Goal: Complete application form: Complete application form

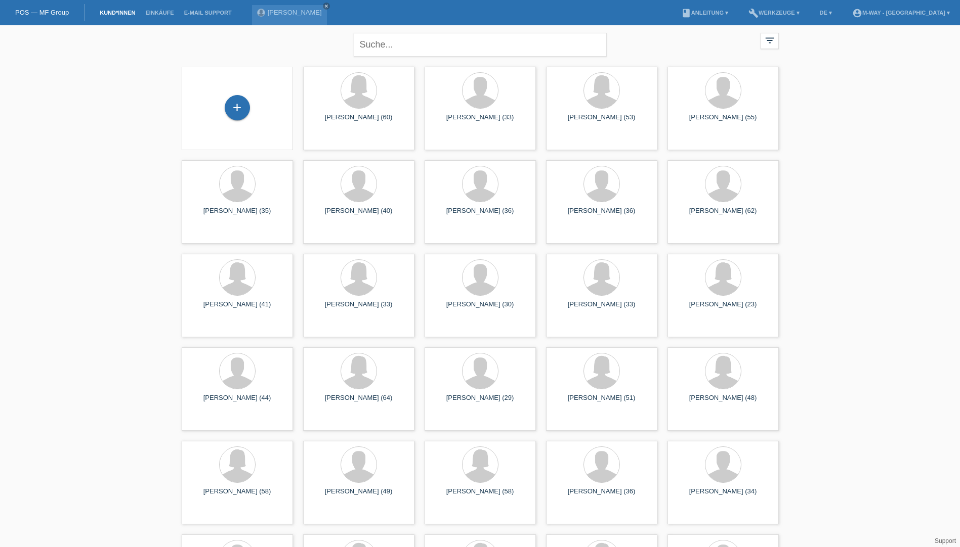
click at [229, 120] on div "+" at bounding box center [237, 108] width 95 height 27
click at [233, 115] on div "+" at bounding box center [237, 107] width 25 height 25
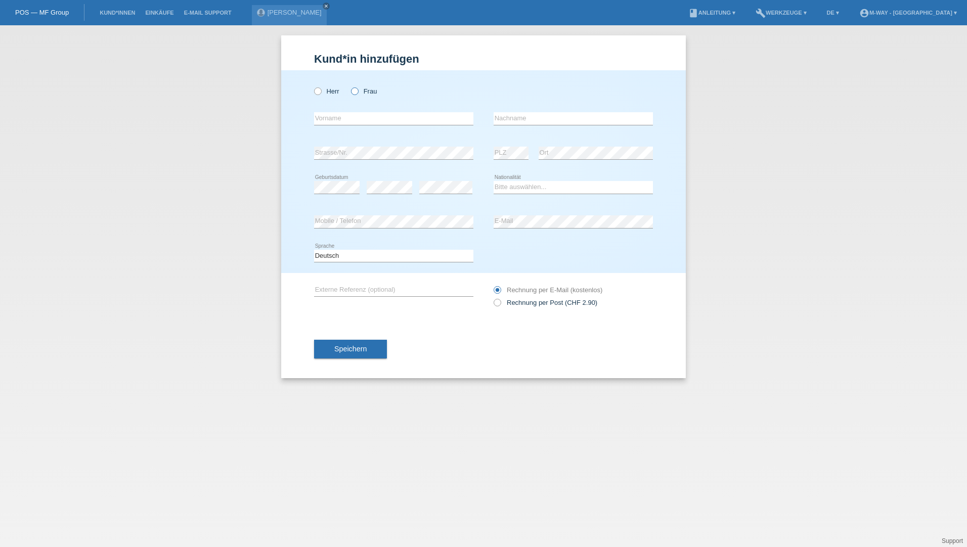
click at [350, 86] on icon at bounding box center [350, 86] width 0 height 0
click at [358, 92] on input "Frau" at bounding box center [354, 91] width 7 height 7
radio input "true"
click at [364, 116] on input "text" at bounding box center [393, 118] width 159 height 13
type input "[PERSON_NAME]"
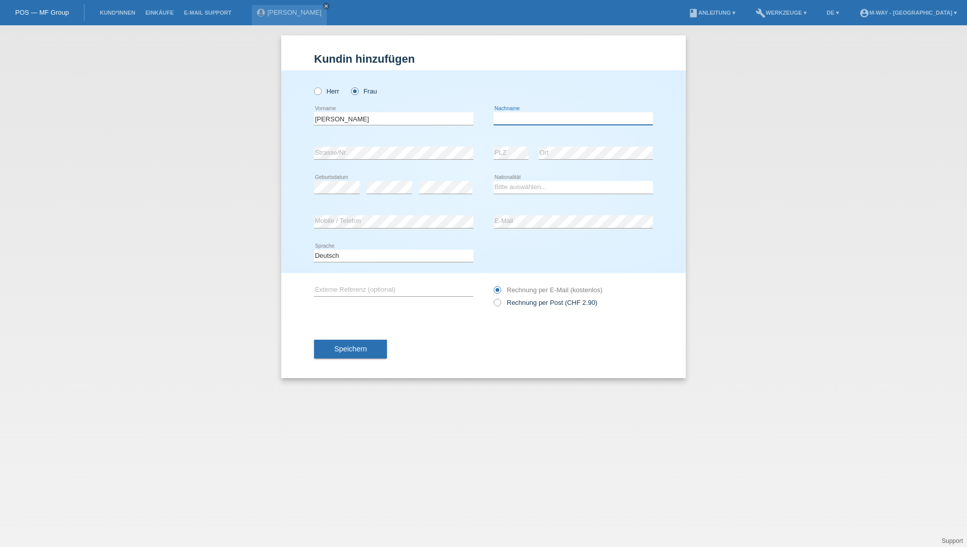
click at [519, 117] on input "text" at bounding box center [573, 118] width 159 height 13
type input "Zwahlen"
click at [519, 184] on select "Bitte auswählen... Schweiz Deutschland Liechtenstein Österreich ------------ Af…" at bounding box center [573, 187] width 159 height 12
select select "CH"
click at [494, 181] on select "Bitte auswählen... Schweiz Deutschland Liechtenstein Österreich ------------ Af…" at bounding box center [573, 187] width 159 height 12
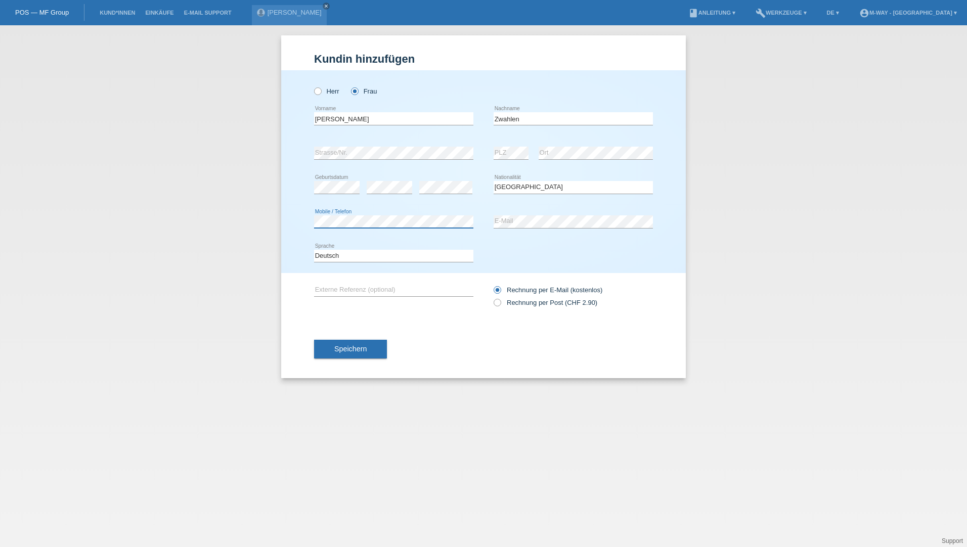
click at [213, 228] on div "Kund*in hinzufügen Kunde hinzufügen Kundin hinzufügen Herr Frau Barbara error V…" at bounding box center [483, 286] width 967 height 522
click at [448, 225] on div "error Mobile / Telefon error E-Mail" at bounding box center [483, 222] width 339 height 34
click at [349, 348] on span "Speichern" at bounding box center [350, 349] width 32 height 8
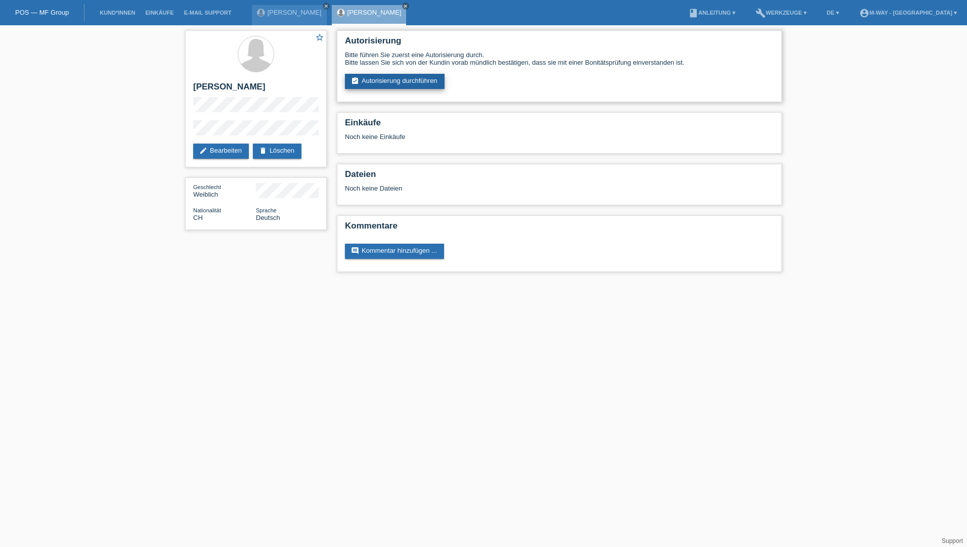
click at [397, 74] on link "assignment_turned_in Autorisierung durchführen" at bounding box center [395, 81] width 100 height 15
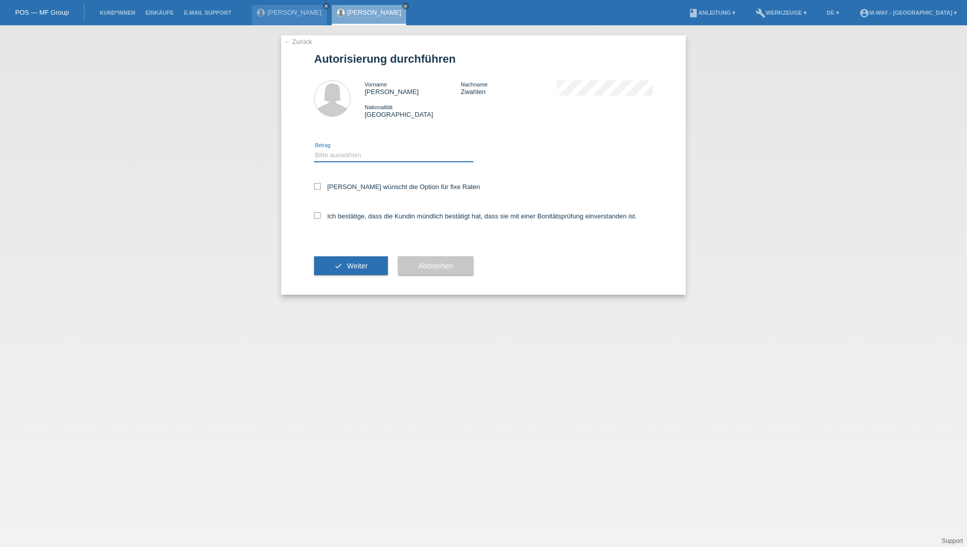
click at [352, 158] on select "Bitte auswählen CHF 1.00 - CHF 499.00 CHF 500.00 - CHF 1'999.00 CHF 2'000.00 - …" at bounding box center [393, 155] width 159 height 12
select select "3"
click at [314, 149] on select "Bitte auswählen CHF 1.00 - CHF 499.00 CHF 500.00 - CHF 1'999.00 CHF 2'000.00 - …" at bounding box center [393, 155] width 159 height 12
click at [334, 196] on div "Kundin wünscht die Option für fixe Raten" at bounding box center [483, 187] width 339 height 29
click at [319, 189] on icon at bounding box center [317, 186] width 7 height 7
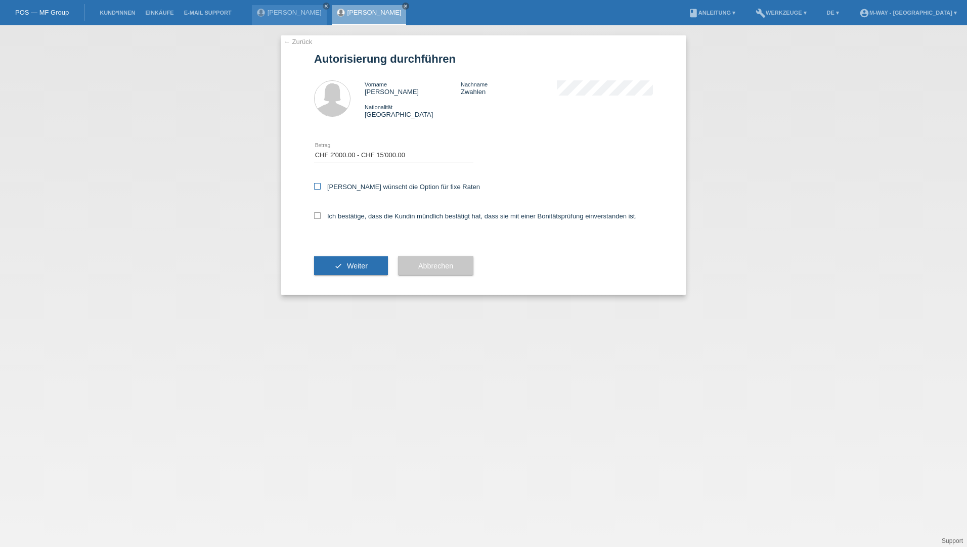
click at [319, 189] on input "Kundin wünscht die Option für fixe Raten" at bounding box center [317, 186] width 7 height 7
checkbox input "true"
click at [317, 223] on div "Ich bestätige, dass die Kundin mündlich bestätigt hat, dass sie mit einer Bonit…" at bounding box center [483, 219] width 339 height 34
click at [317, 217] on icon at bounding box center [317, 215] width 7 height 7
click at [317, 217] on input "Ich bestätige, dass die Kundin mündlich bestätigt hat, dass sie mit einer Bonit…" at bounding box center [317, 215] width 7 height 7
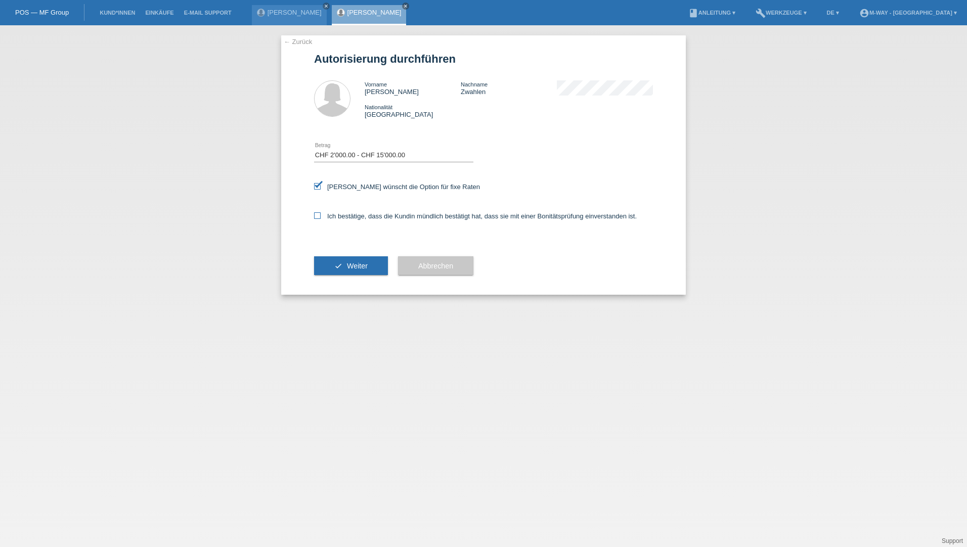
checkbox input "true"
click at [353, 260] on button "check Weiter" at bounding box center [351, 265] width 74 height 19
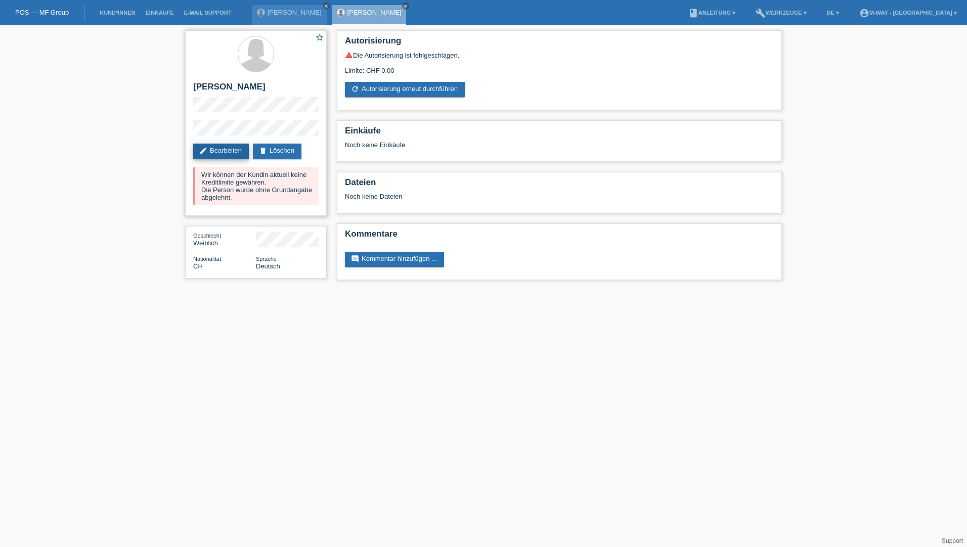
click at [223, 145] on link "edit Bearbeiten" at bounding box center [221, 151] width 56 height 15
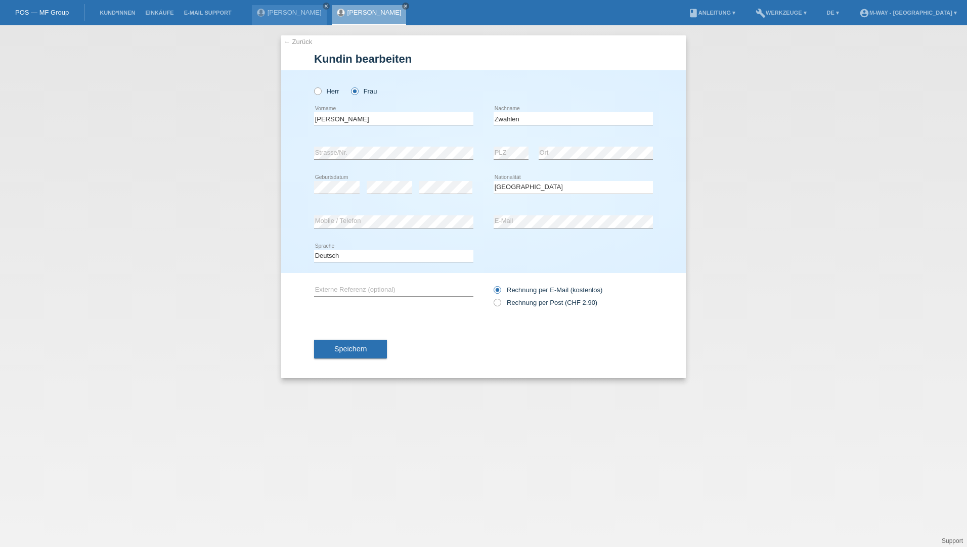
select select "CH"
click at [527, 152] on div "error PLZ error Ort" at bounding box center [573, 153] width 159 height 34
click at [477, 150] on div "error Strasse/Nr. error PLZ error Ort" at bounding box center [483, 153] width 339 height 34
click at [543, 182] on select "Bitte auswählen... Schweiz Deutschland Liechtenstein Österreich ------------ Af…" at bounding box center [573, 187] width 159 height 12
click at [343, 351] on span "Speichern" at bounding box center [350, 349] width 32 height 8
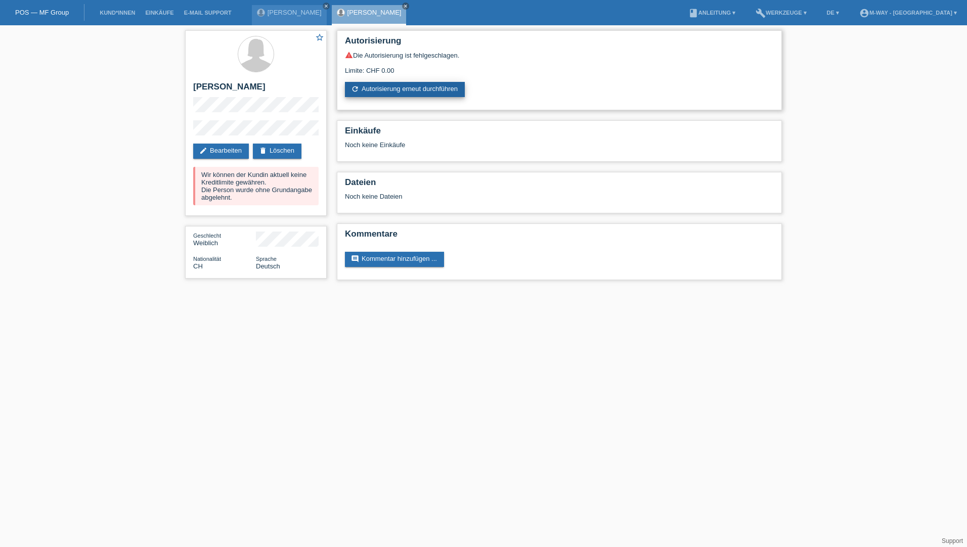
click at [407, 83] on link "refresh Autorisierung erneut durchführen" at bounding box center [405, 89] width 120 height 15
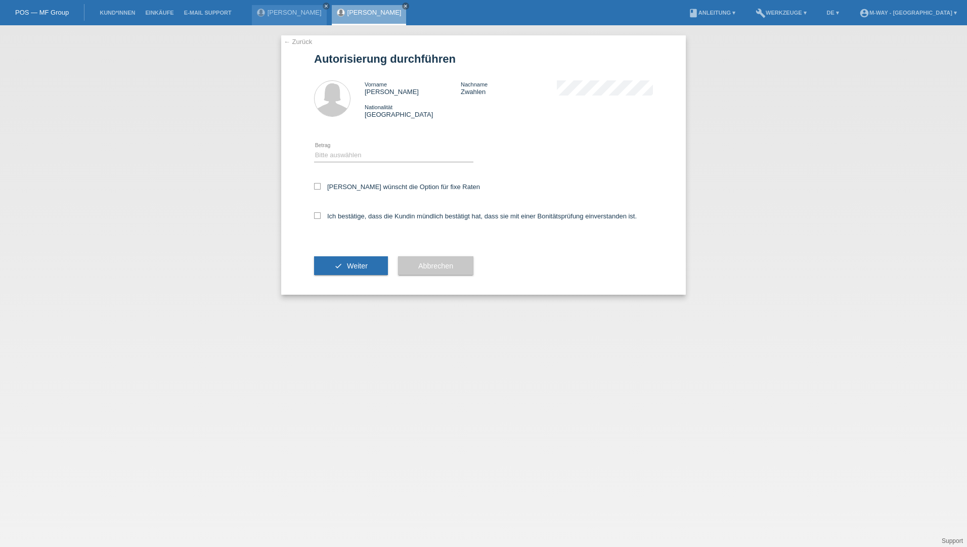
click at [358, 142] on div "Bitte auswählen CHF 1.00 - CHF 499.00 CHF 500.00 - CHF 1'999.00 CHF 2'000.00 - …" at bounding box center [393, 156] width 159 height 34
click at [356, 152] on select "Bitte auswählen CHF 1.00 - CHF 499.00 CHF 500.00 - CHF 1'999.00 CHF 2'000.00 - …" at bounding box center [393, 155] width 159 height 12
select select "3"
click at [314, 149] on select "Bitte auswählen CHF 1.00 - CHF 499.00 CHF 500.00 - CHF 1'999.00 CHF 2'000.00 - …" at bounding box center [393, 155] width 159 height 12
click at [320, 190] on label "Kundin wünscht die Option für fixe Raten" at bounding box center [397, 187] width 166 height 8
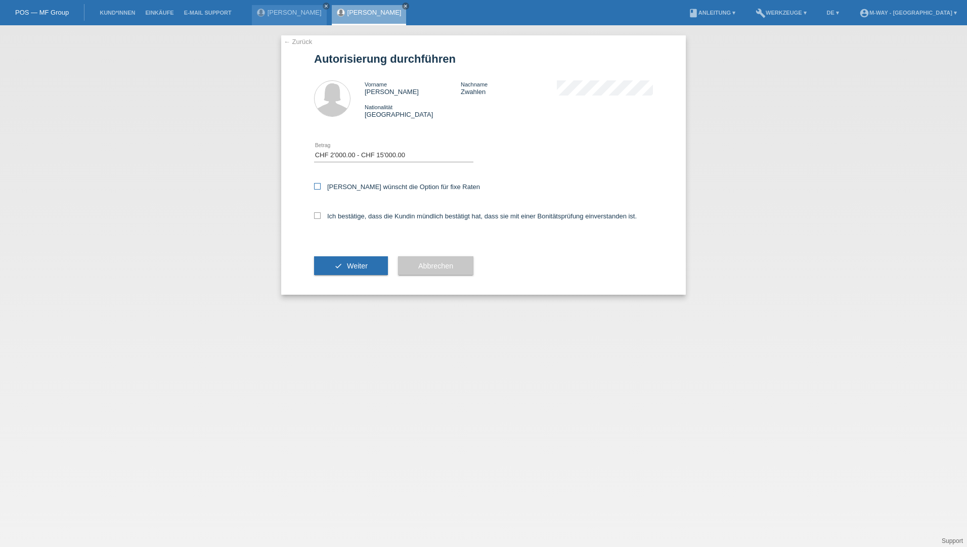
click at [320, 190] on input "Kundin wünscht die Option für fixe Raten" at bounding box center [317, 186] width 7 height 7
checkbox input "true"
click at [320, 214] on icon at bounding box center [317, 215] width 7 height 7
click at [320, 214] on input "Ich bestätige, dass die Kundin mündlich bestätigt hat, dass sie mit einer Bonit…" at bounding box center [317, 215] width 7 height 7
checkbox input "true"
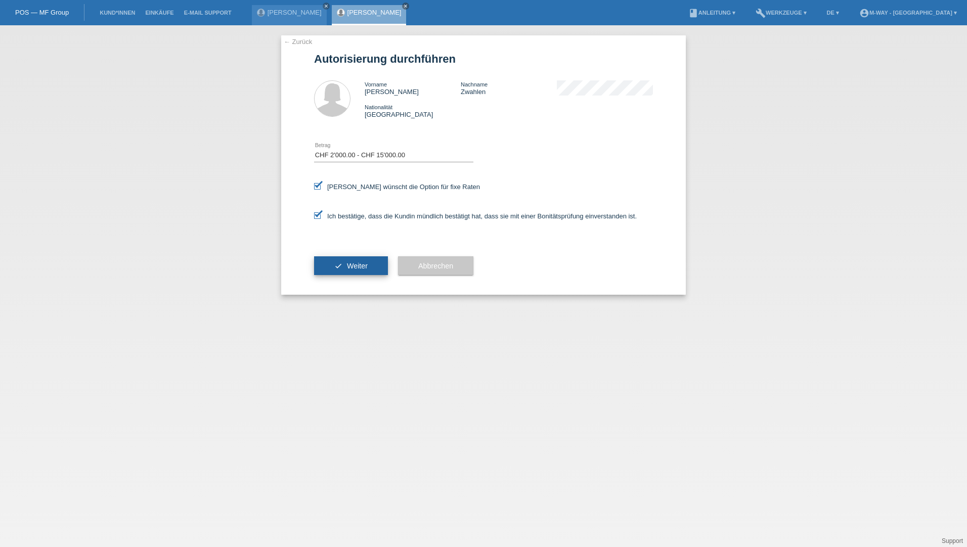
click at [344, 258] on button "check Weiter" at bounding box center [351, 265] width 74 height 19
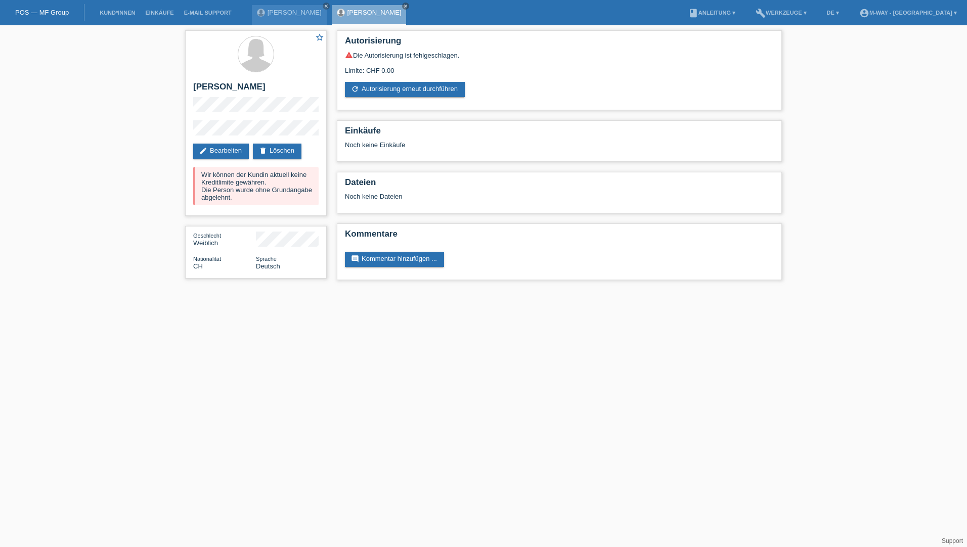
click at [45, 12] on link "POS — MF Group" at bounding box center [42, 13] width 54 height 8
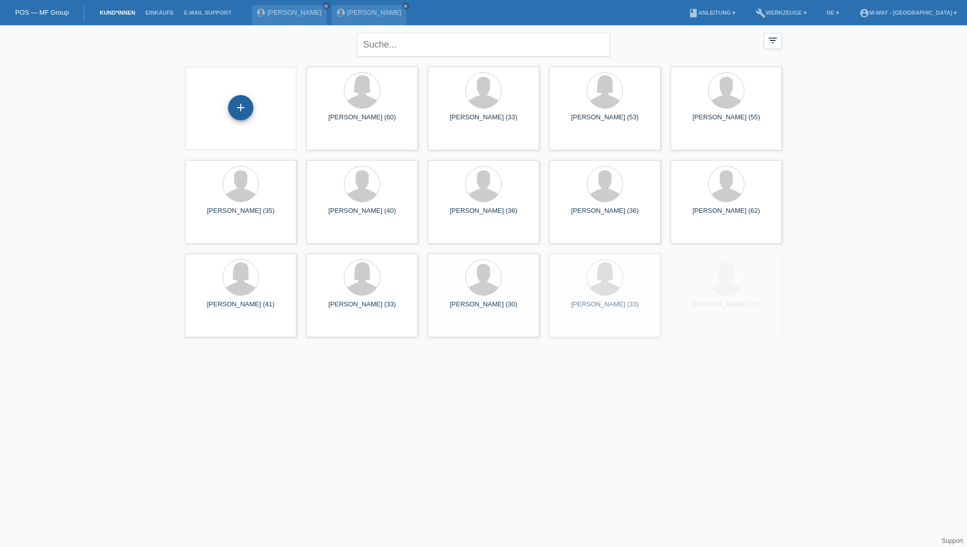
click at [243, 108] on div "+" at bounding box center [240, 107] width 25 height 25
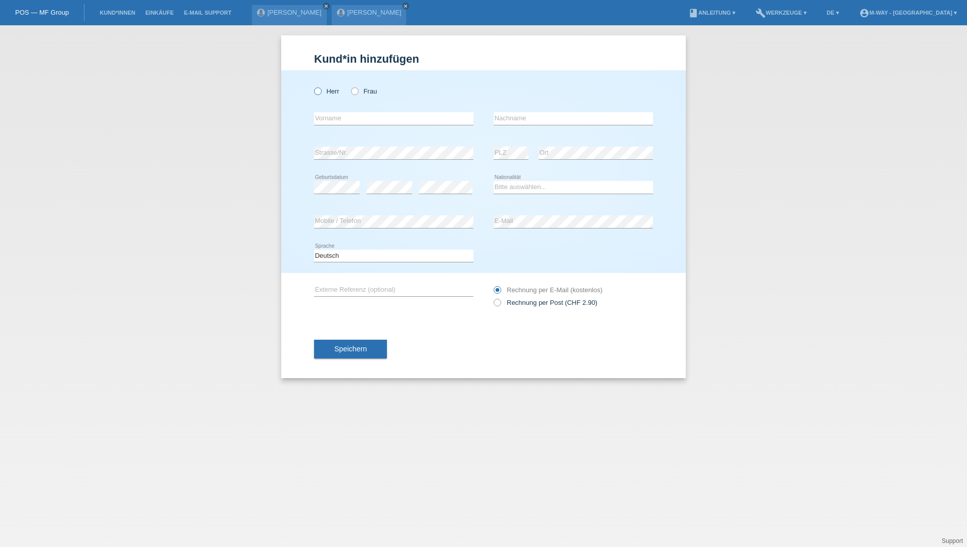
click at [326, 94] on label "Herr" at bounding box center [326, 92] width 25 height 8
click at [321, 94] on input "Herr" at bounding box center [317, 91] width 7 height 7
radio input "true"
click at [336, 113] on input "text" at bounding box center [393, 118] width 159 height 13
type input "anthony"
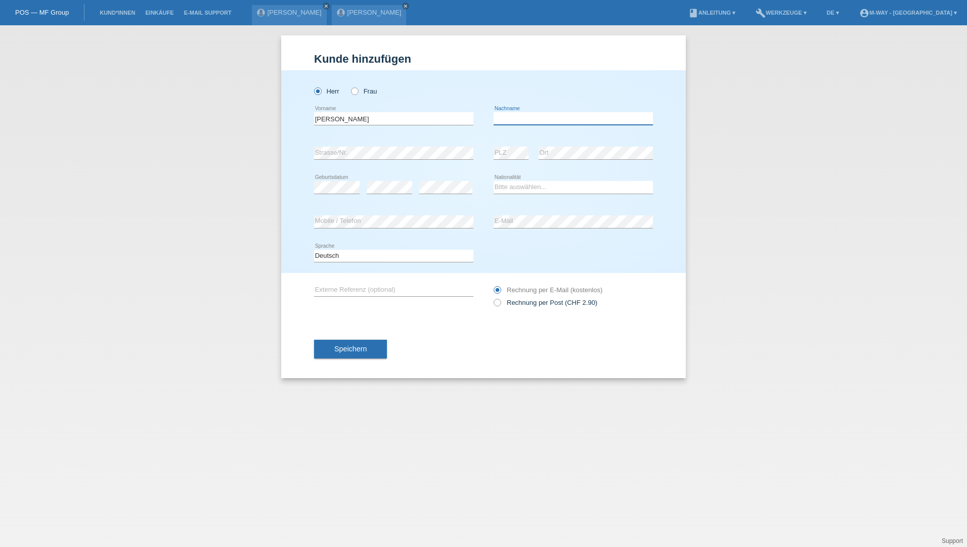
click at [508, 123] on input "text" at bounding box center [573, 118] width 159 height 13
type input "Zwahlen"
click at [319, 118] on input "anthony" at bounding box center [393, 118] width 159 height 13
type input "[PERSON_NAME]"
click at [532, 147] on div "error PLZ error Ort" at bounding box center [573, 153] width 159 height 34
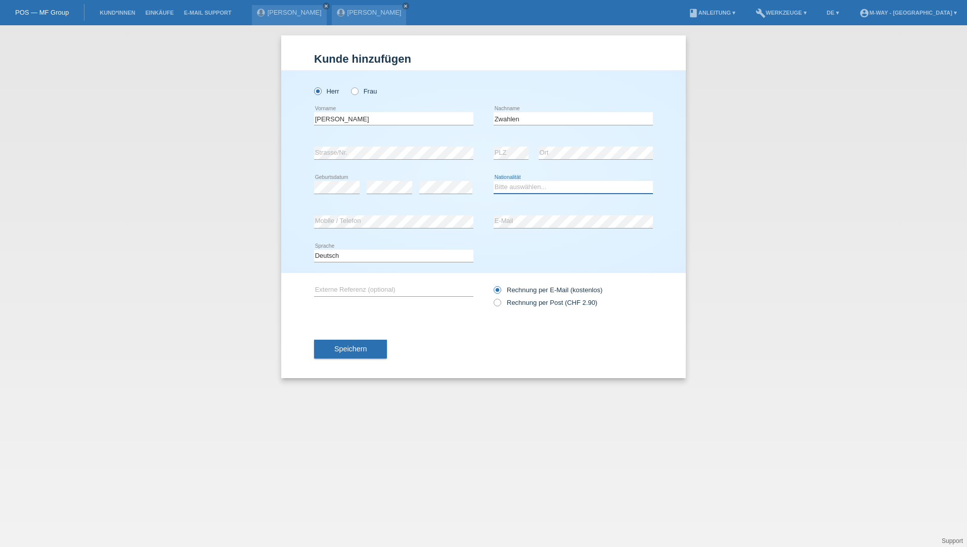
click at [511, 189] on select "Bitte auswählen... Schweiz Deutschland Liechtenstein Österreich ------------ Af…" at bounding box center [573, 187] width 159 height 12
select select "CH"
click at [494, 181] on select "Bitte auswählen... Schweiz Deutschland Liechtenstein Österreich ------------ Af…" at bounding box center [573, 187] width 159 height 12
click at [489, 218] on div "error Mobile / Telefon error E-Mail" at bounding box center [483, 222] width 339 height 34
click at [361, 348] on span "Speichern" at bounding box center [350, 349] width 32 height 8
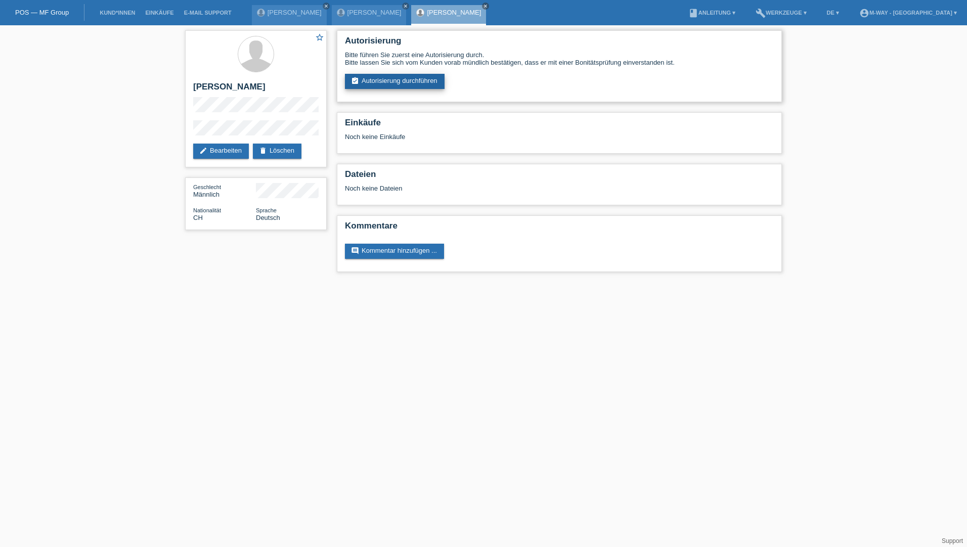
click at [403, 79] on link "assignment_turned_in Autorisierung durchführen" at bounding box center [395, 81] width 100 height 15
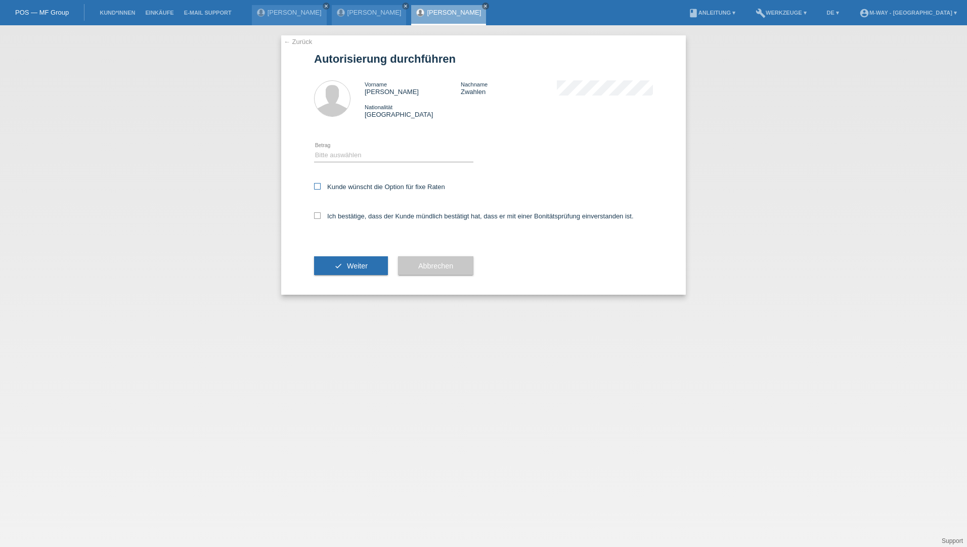
click at [316, 187] on icon at bounding box center [317, 186] width 7 height 7
click at [316, 187] on input "Kunde wünscht die Option für fixe Raten" at bounding box center [317, 186] width 7 height 7
checkbox input "true"
click at [319, 216] on icon at bounding box center [317, 215] width 7 height 7
click at [319, 216] on input "Ich bestätige, dass der Kunde mündlich bestätigt hat, dass er mit einer Bonität…" at bounding box center [317, 215] width 7 height 7
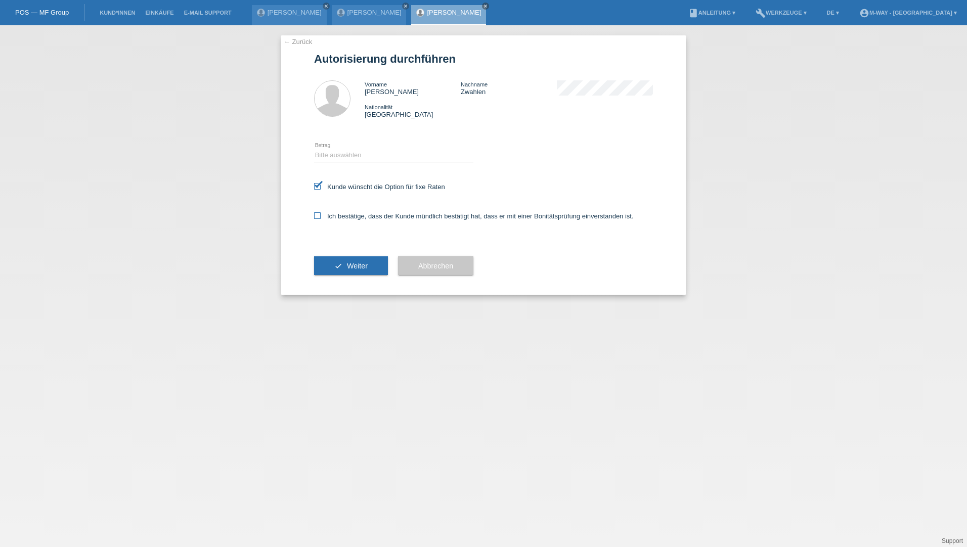
checkbox input "true"
click at [328, 151] on select "Bitte auswählen CHF 1.00 - CHF 499.00 CHF 500.00 - CHF 1'999.00 CHF 2'000.00 - …" at bounding box center [393, 155] width 159 height 12
select select "3"
click at [314, 149] on select "Bitte auswählen CHF 1.00 - CHF 499.00 CHF 500.00 - CHF 1'999.00 CHF 2'000.00 - …" at bounding box center [393, 155] width 159 height 12
click at [353, 270] on button "check Weiter" at bounding box center [351, 265] width 74 height 19
